Goal: Browse casually: Explore the website without a specific task or goal

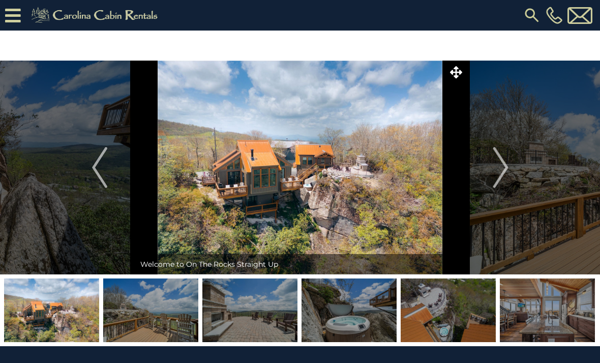
click at [499, 174] on img "Next" at bounding box center [500, 167] width 15 height 41
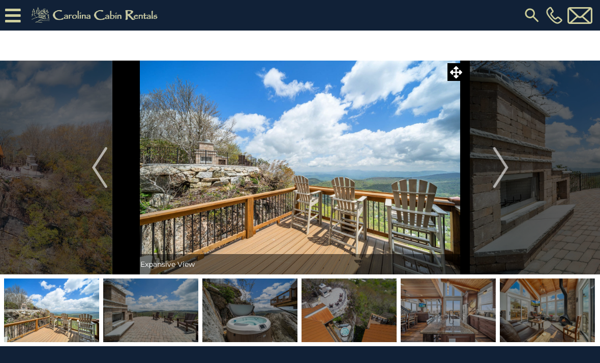
click at [503, 172] on img "Next" at bounding box center [500, 167] width 15 height 41
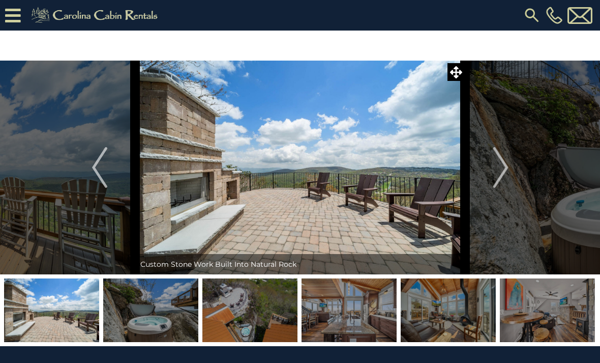
click at [495, 168] on img "Next" at bounding box center [500, 167] width 15 height 41
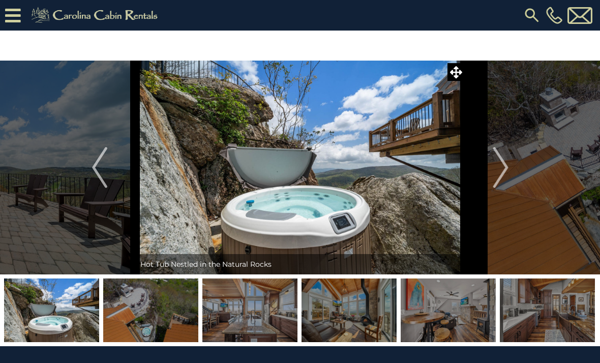
click at [500, 169] on img "Next" at bounding box center [500, 167] width 15 height 41
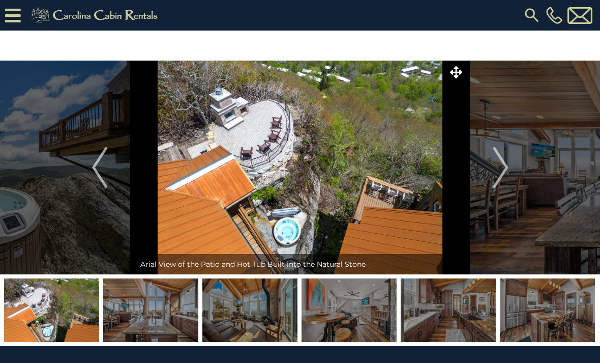
click at [497, 168] on img "Next" at bounding box center [500, 167] width 15 height 41
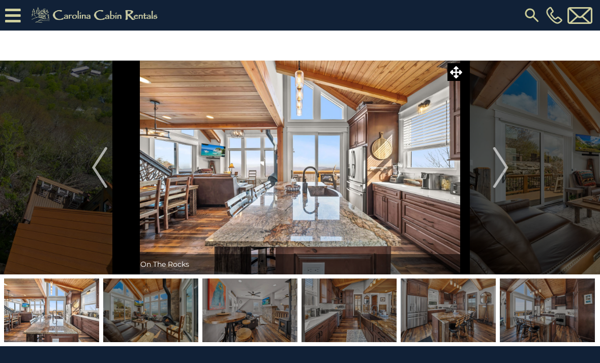
click at [495, 170] on img "Next" at bounding box center [500, 167] width 15 height 41
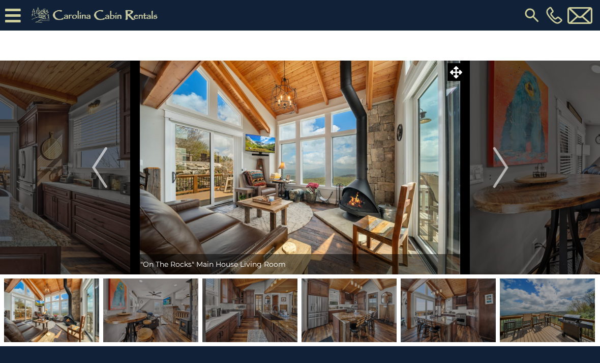
click at [494, 170] on img "Next" at bounding box center [500, 167] width 15 height 41
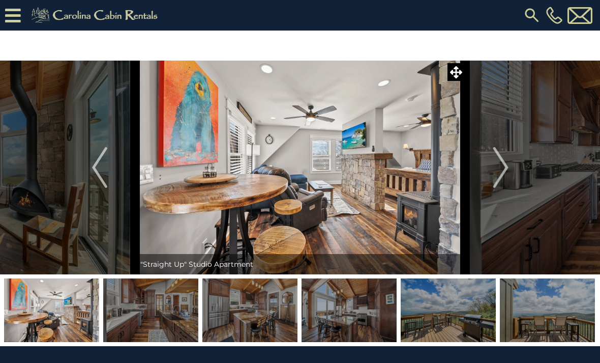
click at [495, 170] on img "Next" at bounding box center [500, 167] width 15 height 41
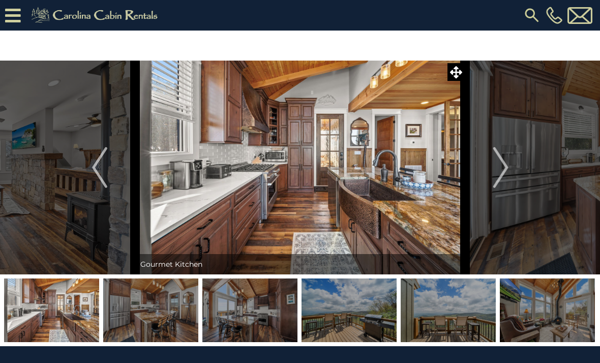
click at [495, 174] on img "Next" at bounding box center [500, 167] width 15 height 41
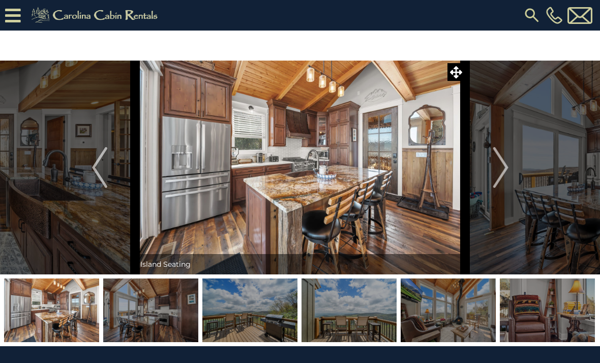
click at [497, 172] on img "Next" at bounding box center [500, 167] width 15 height 41
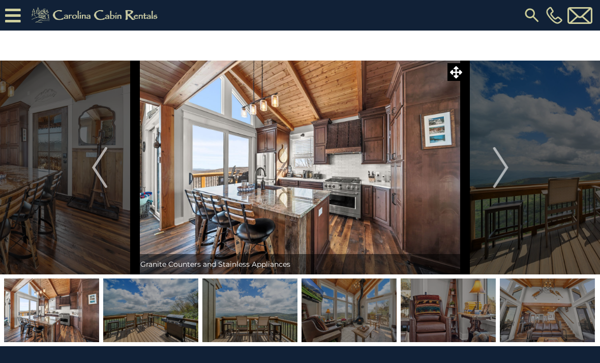
click at [497, 174] on img "Next" at bounding box center [500, 167] width 15 height 41
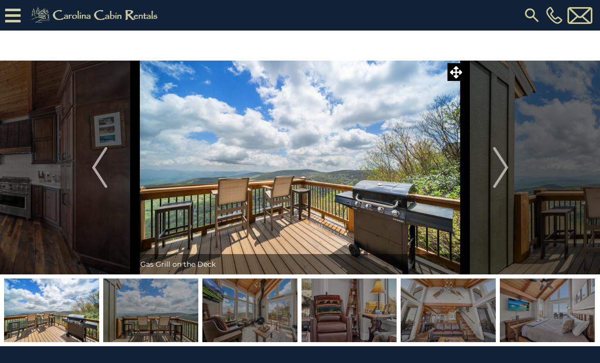
click at [496, 173] on img "Next" at bounding box center [500, 167] width 15 height 41
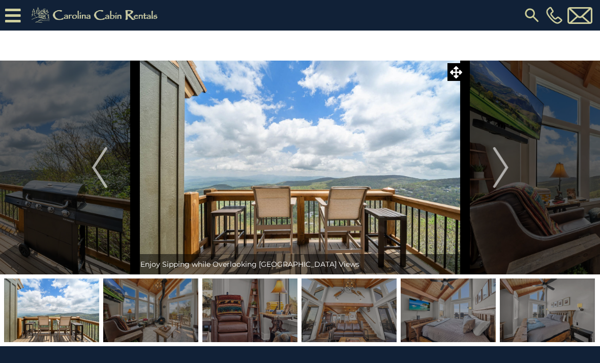
click at [498, 173] on img "Next" at bounding box center [500, 167] width 15 height 41
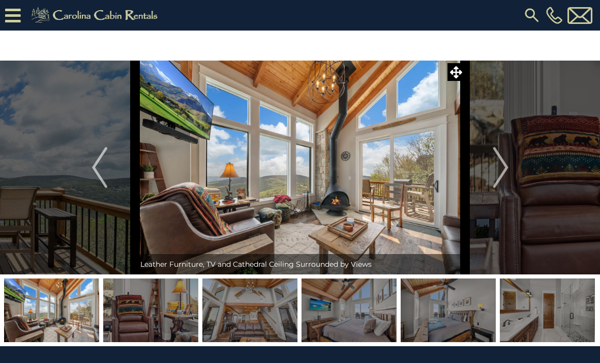
click at [498, 174] on img "Next" at bounding box center [500, 167] width 15 height 41
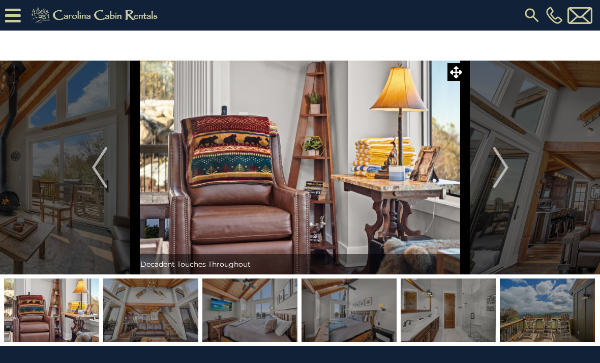
click at [498, 175] on img "Next" at bounding box center [500, 167] width 15 height 41
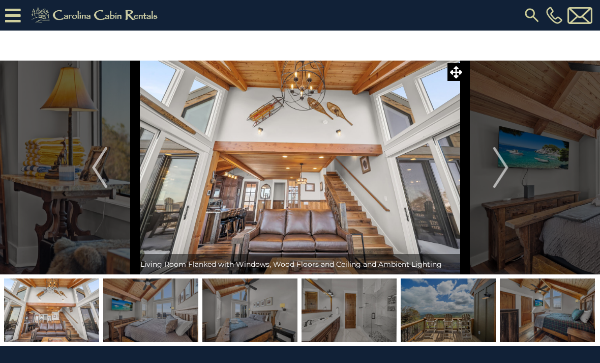
click at [502, 177] on img "Next" at bounding box center [500, 167] width 15 height 41
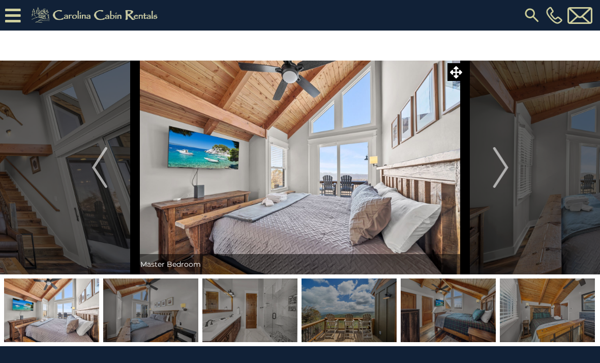
click at [501, 176] on img "Next" at bounding box center [500, 167] width 15 height 41
